Goal: Check status

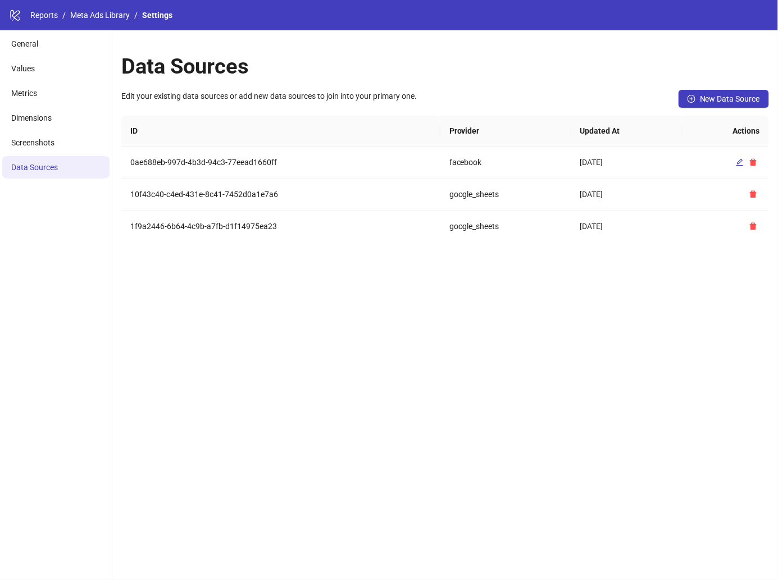
click at [429, 250] on div "Data Sources Edit your existing data sources or add new data sources to join in…" at bounding box center [444, 305] width 665 height 550
click at [737, 160] on icon "edit" at bounding box center [739, 162] width 8 height 8
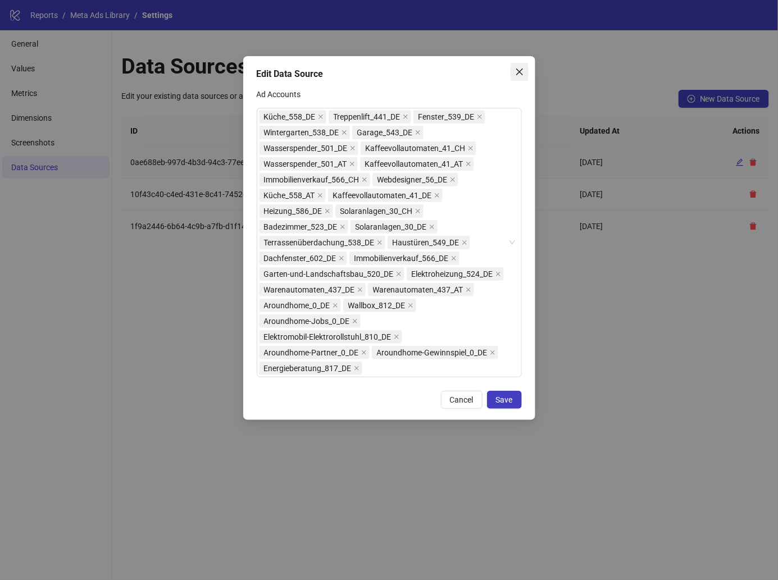
click at [520, 74] on icon "close" at bounding box center [519, 71] width 9 height 9
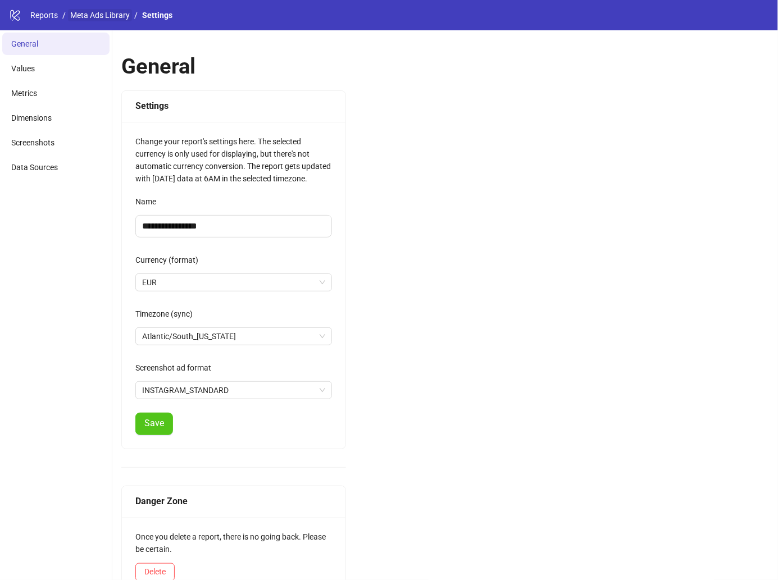
click at [109, 17] on link "Meta Ads Library" at bounding box center [100, 15] width 64 height 12
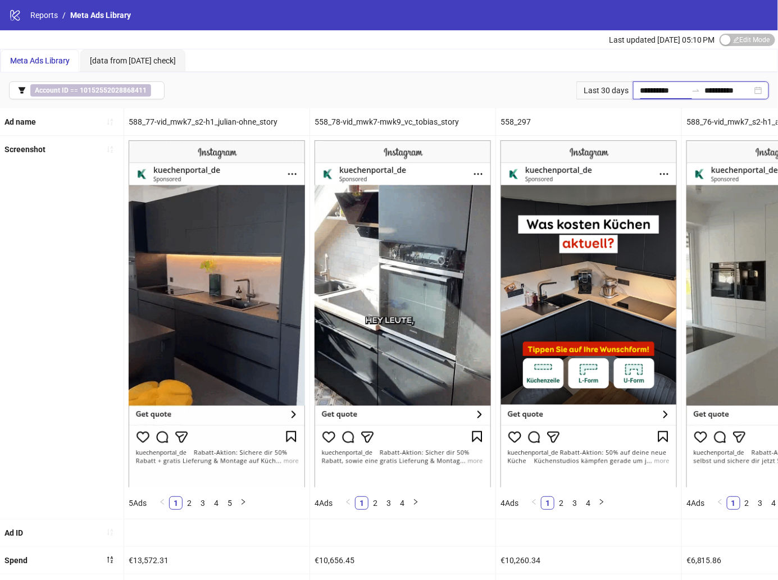
click at [675, 89] on input "**********" at bounding box center [662, 90] width 47 height 12
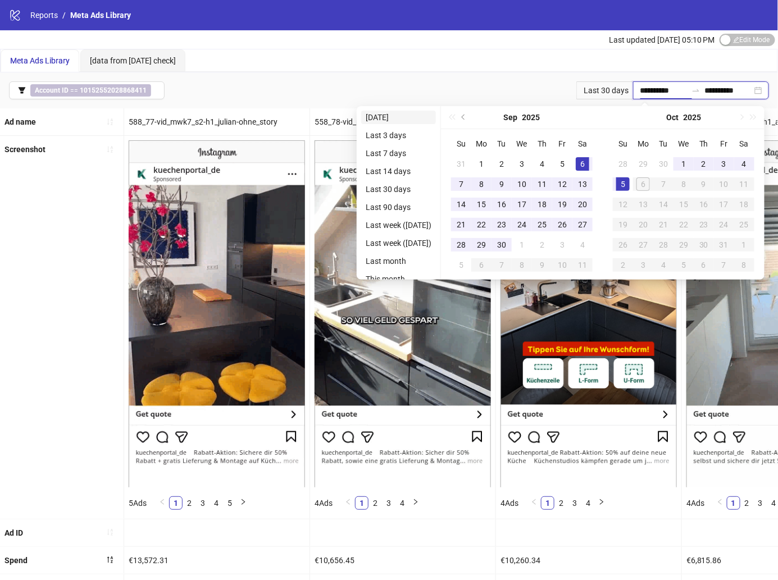
type input "**********"
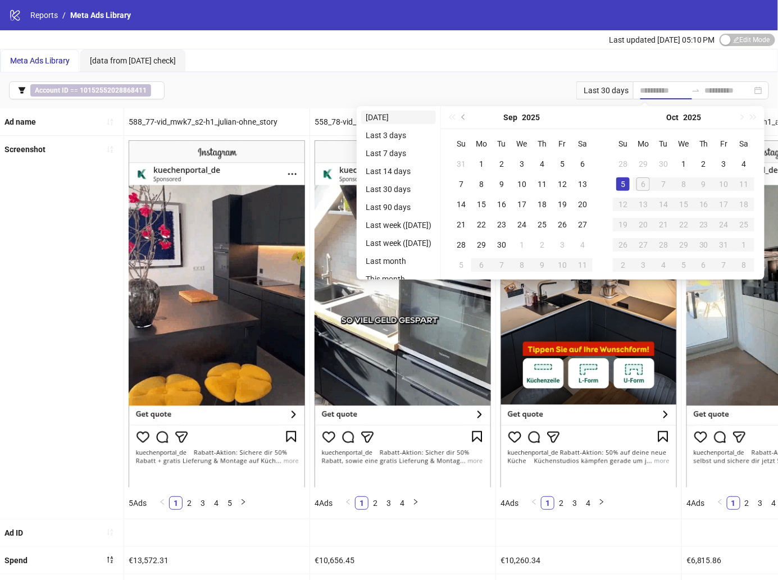
click at [403, 116] on li "[DATE]" at bounding box center [398, 117] width 75 height 13
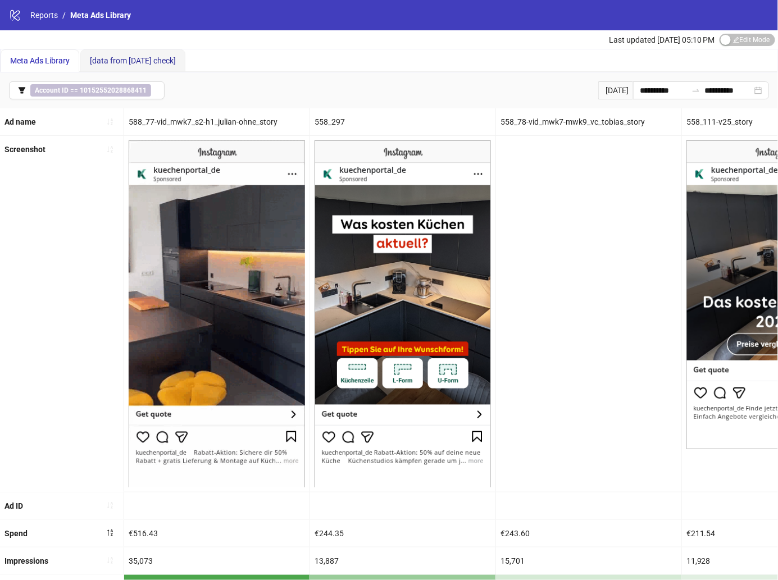
click at [139, 58] on span "[data from [DATE] check]" at bounding box center [133, 60] width 86 height 9
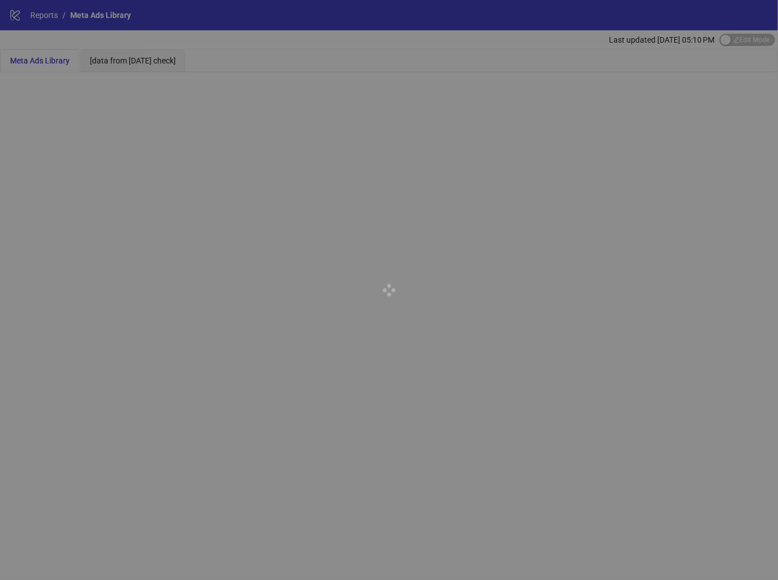
click at [176, 66] on div at bounding box center [389, 290] width 778 height 580
click at [170, 66] on div at bounding box center [389, 290] width 778 height 580
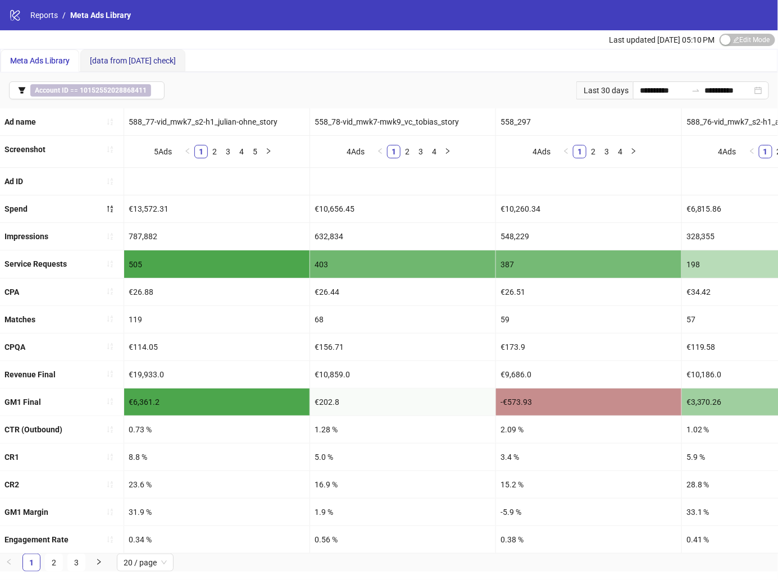
click at [171, 65] on div "[data from [DATE] check]" at bounding box center [133, 60] width 86 height 12
